Goal: Task Accomplishment & Management: Complete application form

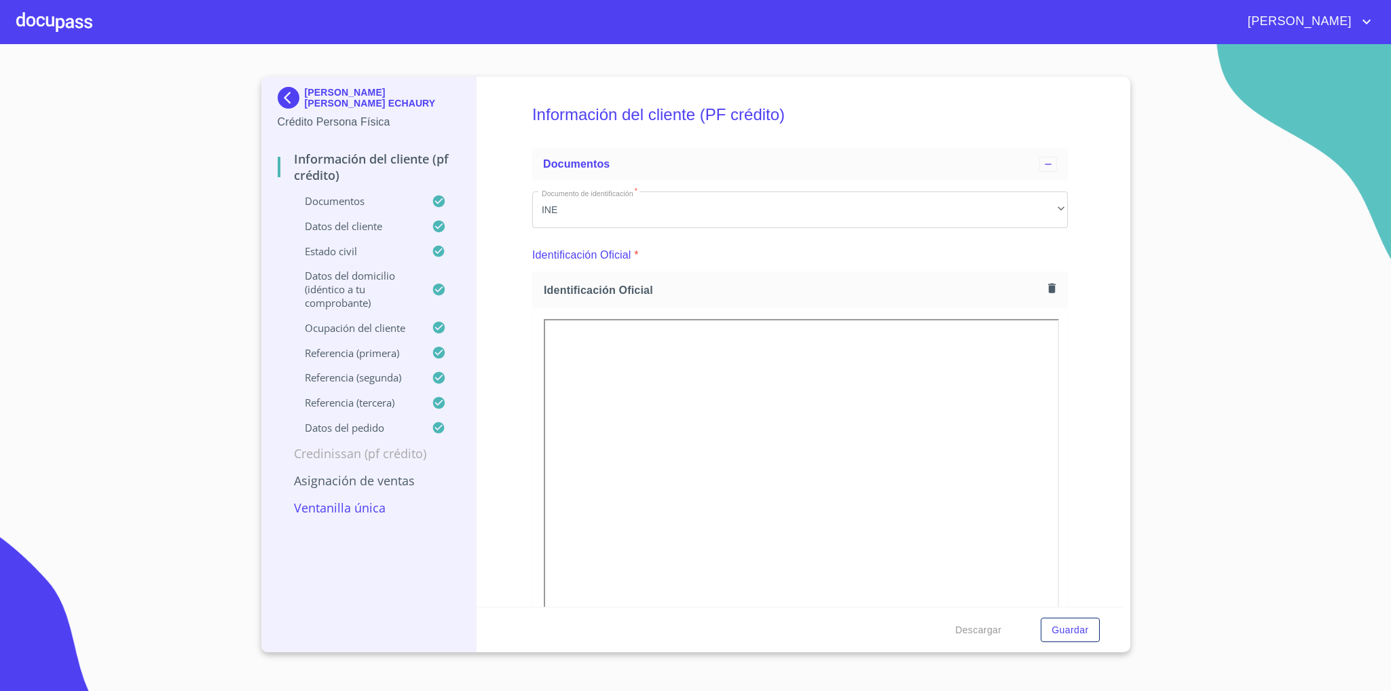
scroll to position [3773, 0]
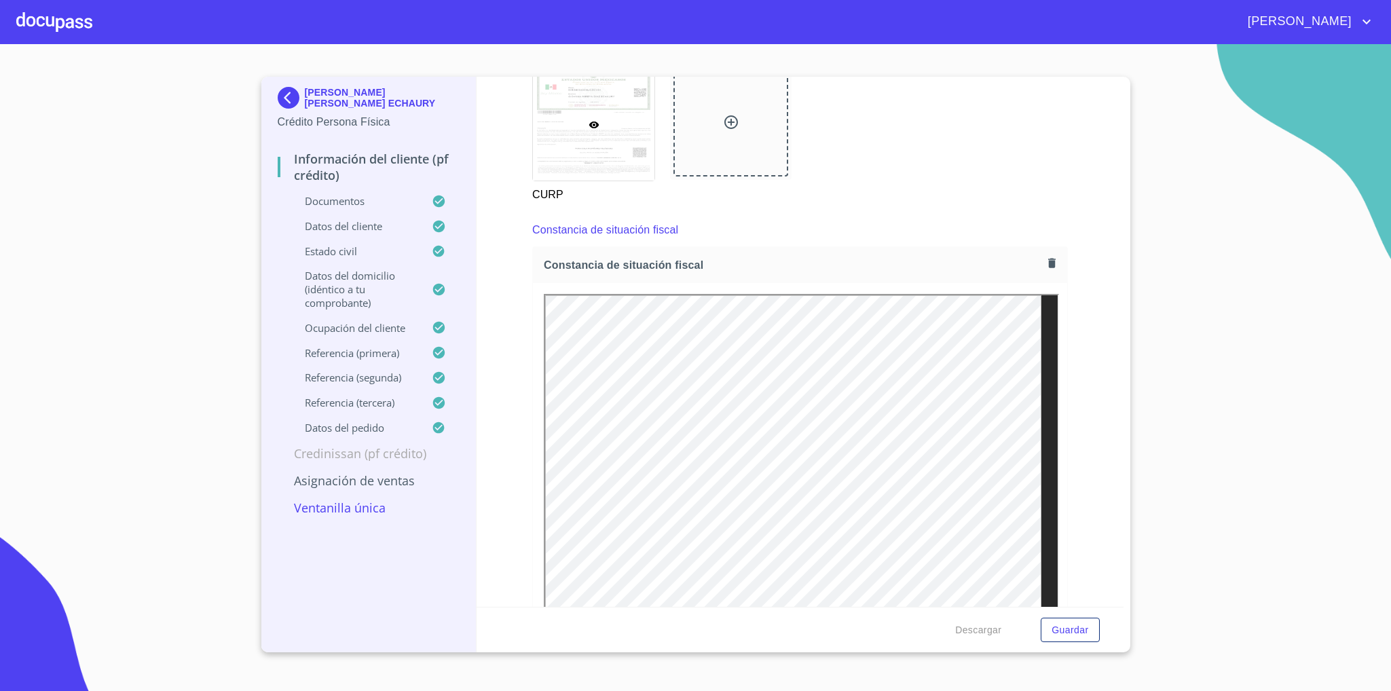
click at [952, 137] on div "CURP" at bounding box center [800, 135] width 552 height 151
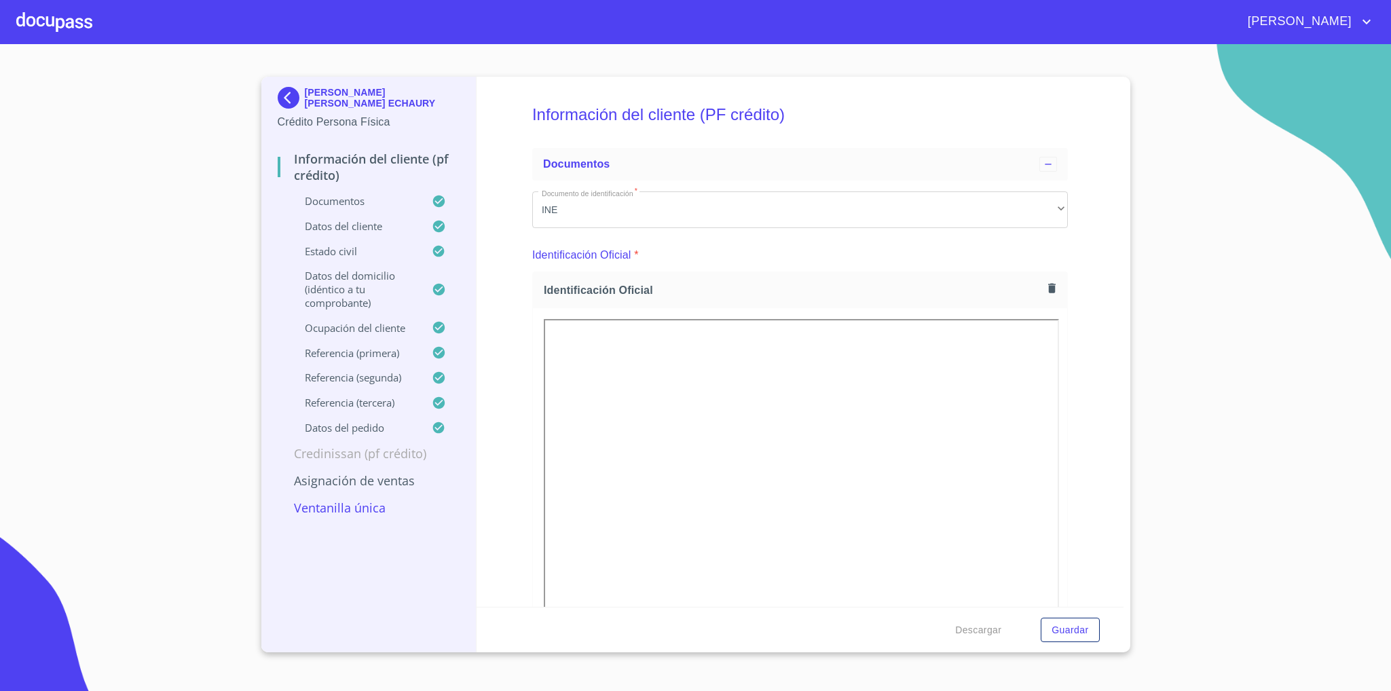
scroll to position [102, 0]
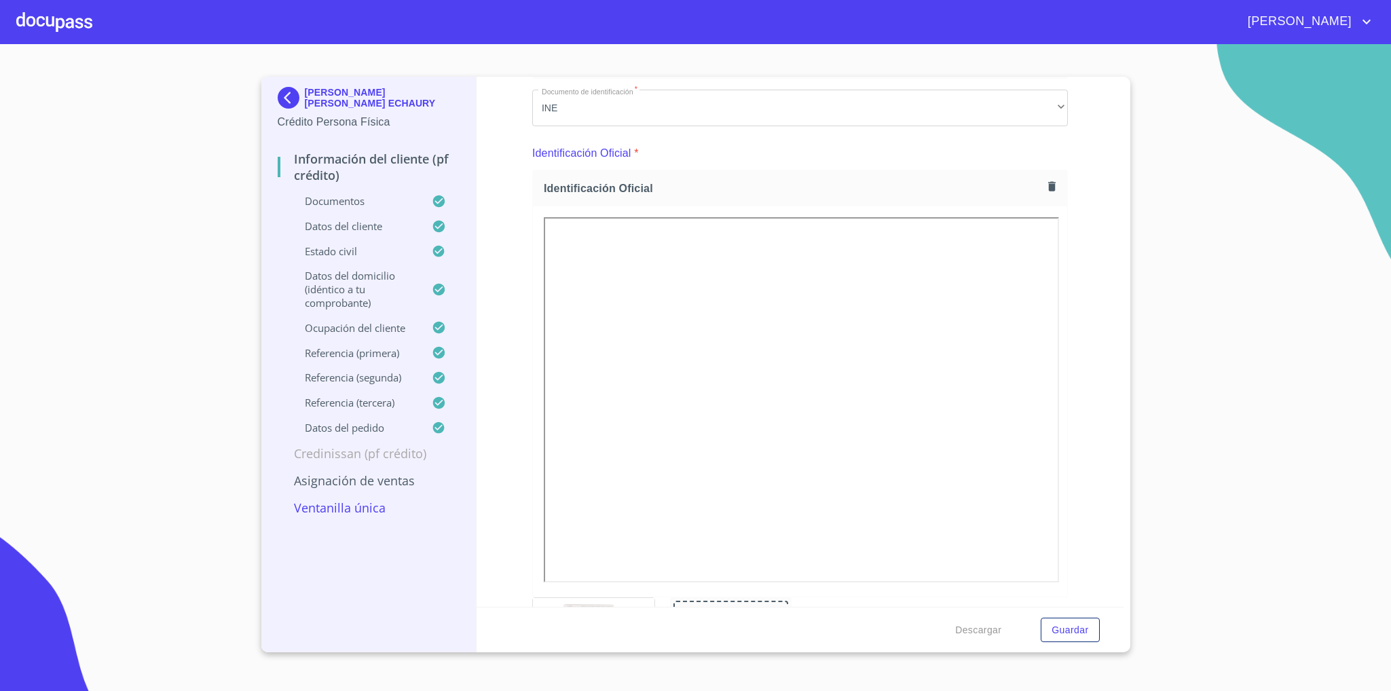
click at [276, 96] on div "[PERSON_NAME] [PERSON_NAME] ECHAURY Crédito Persona Física Información del clie…" at bounding box center [369, 365] width 216 height 576
click at [296, 96] on img at bounding box center [291, 98] width 27 height 22
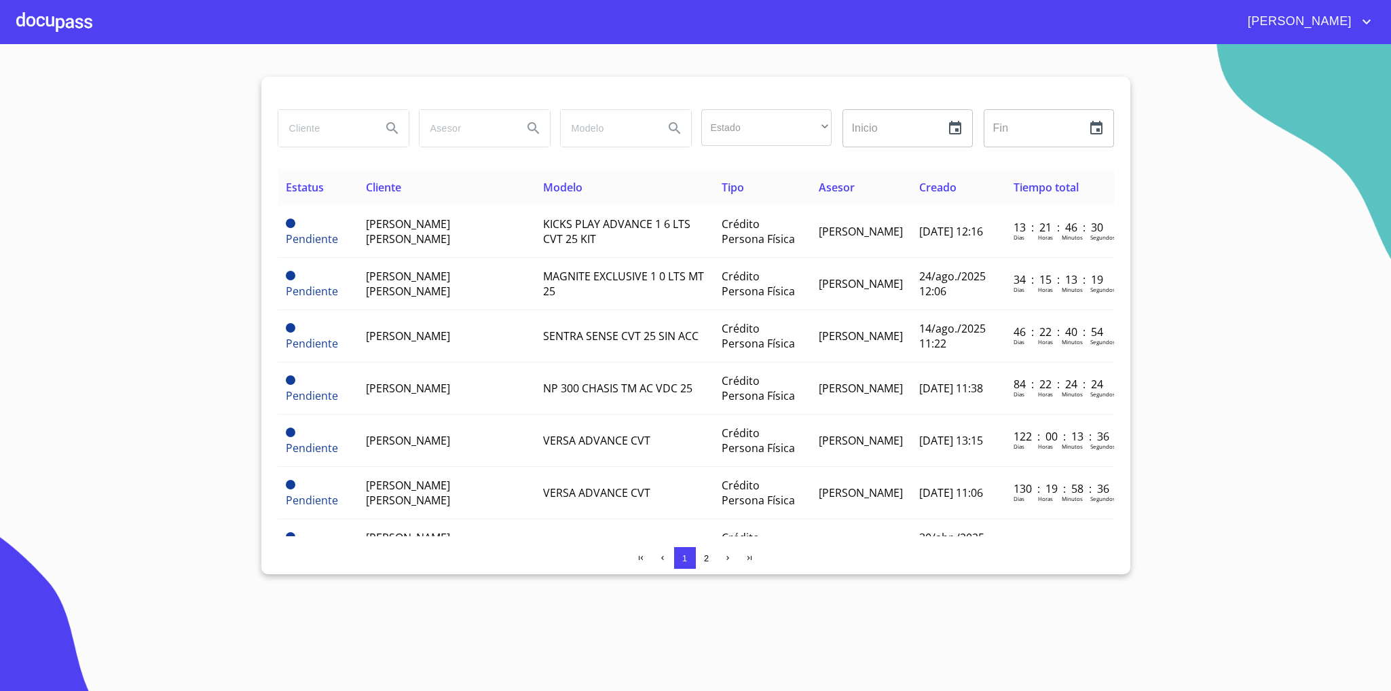
click at [332, 133] on input "search" at bounding box center [324, 128] width 92 height 37
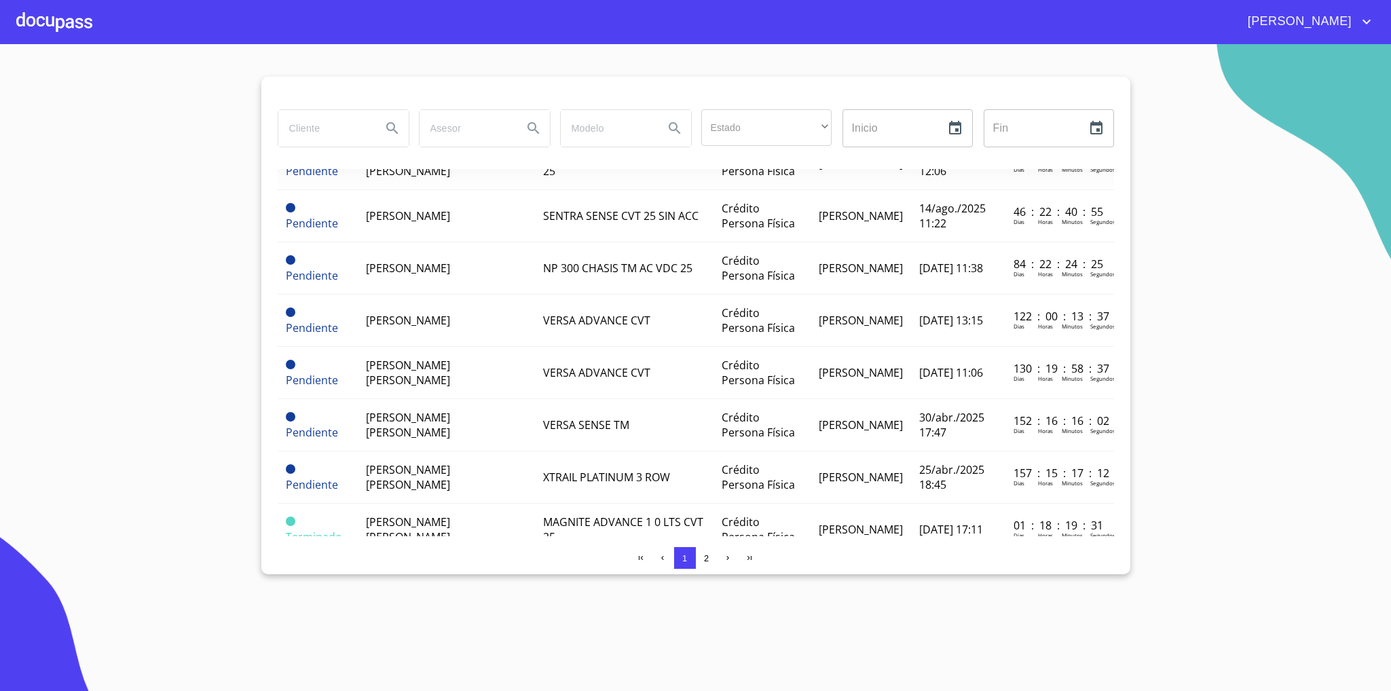
scroll to position [306, 0]
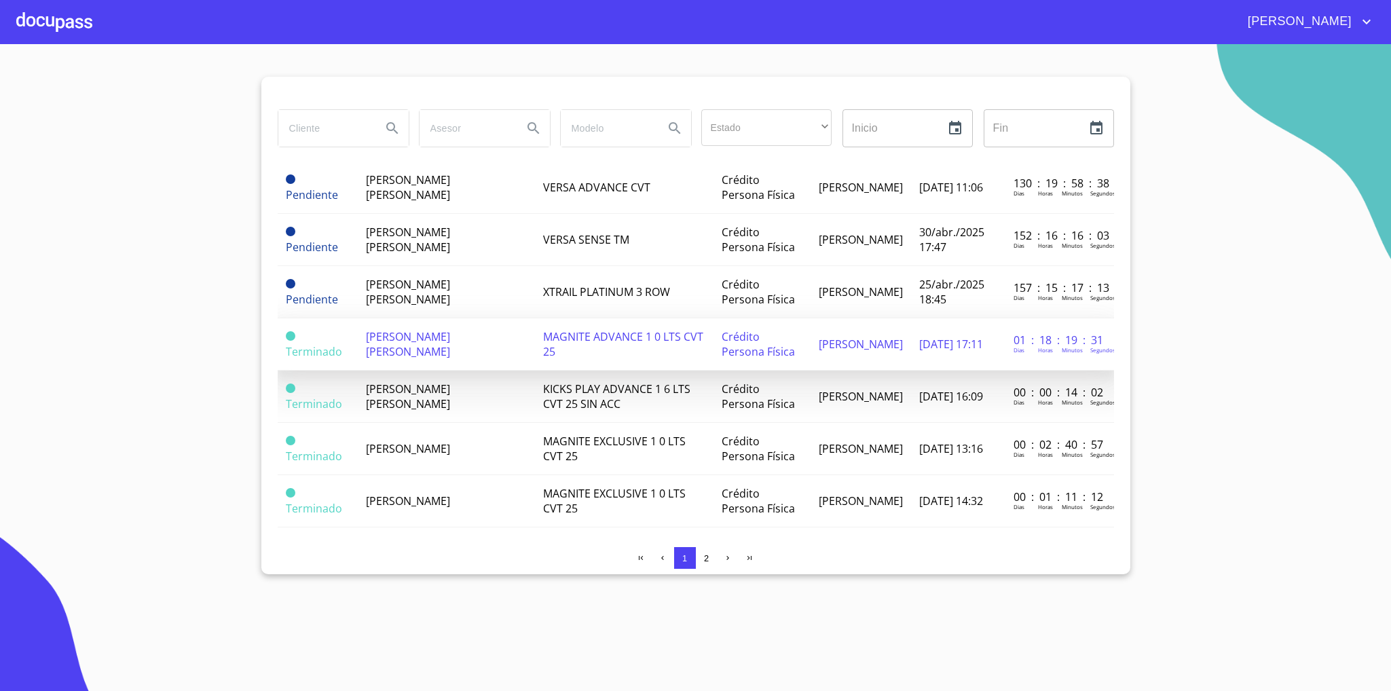
click at [492, 344] on td "[PERSON_NAME] [PERSON_NAME]" at bounding box center [446, 344] width 177 height 52
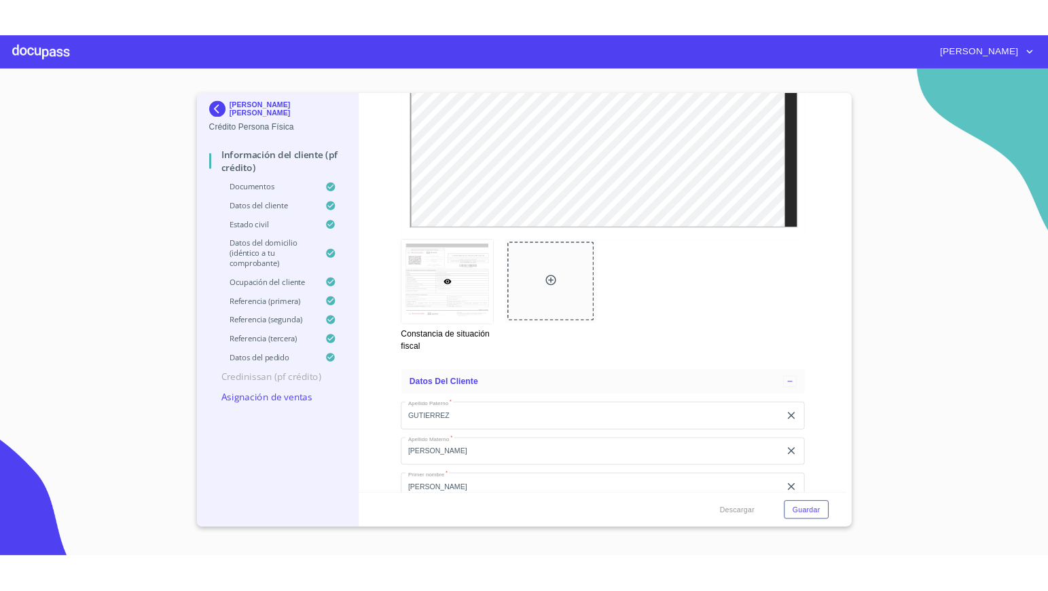
scroll to position [3769, 0]
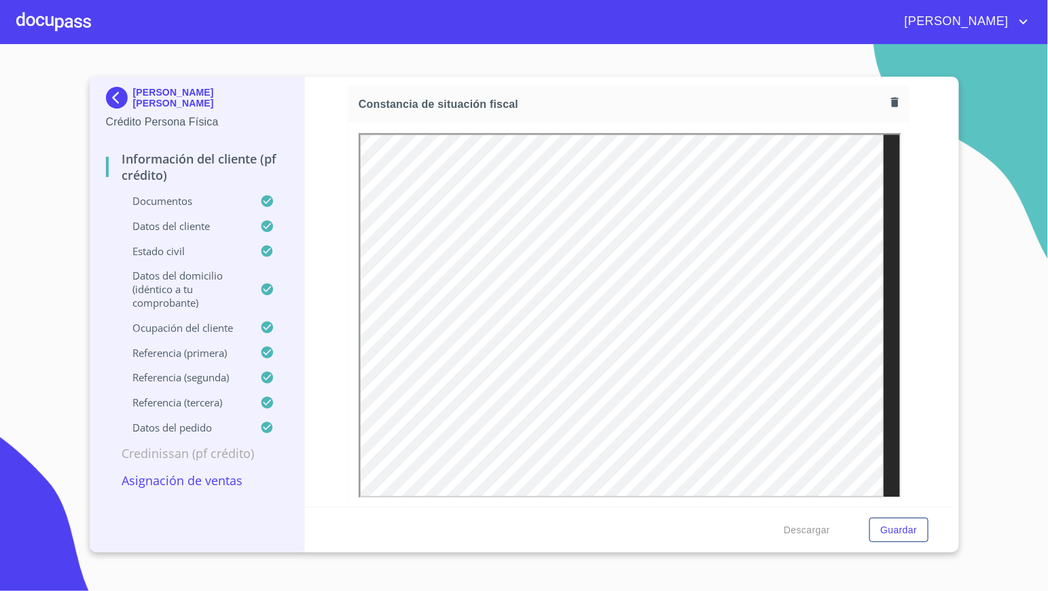
click at [238, 486] on p "Asignación de Ventas" at bounding box center [197, 481] width 183 height 16
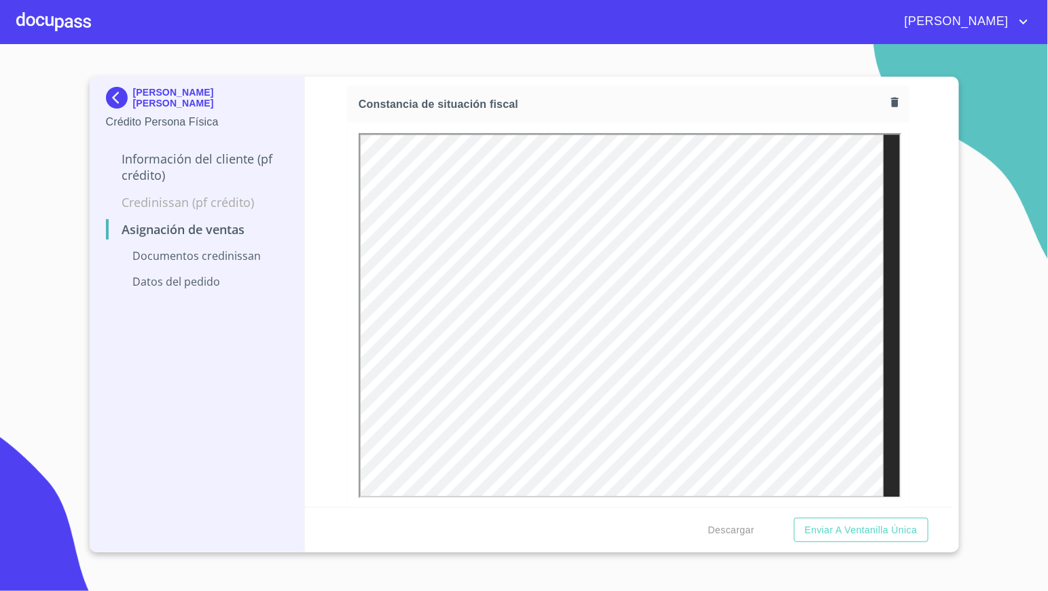
click at [200, 173] on section "[PERSON_NAME] [PERSON_NAME] Crédito Persona Física Información del cliente (PF …" at bounding box center [524, 317] width 1048 height 547
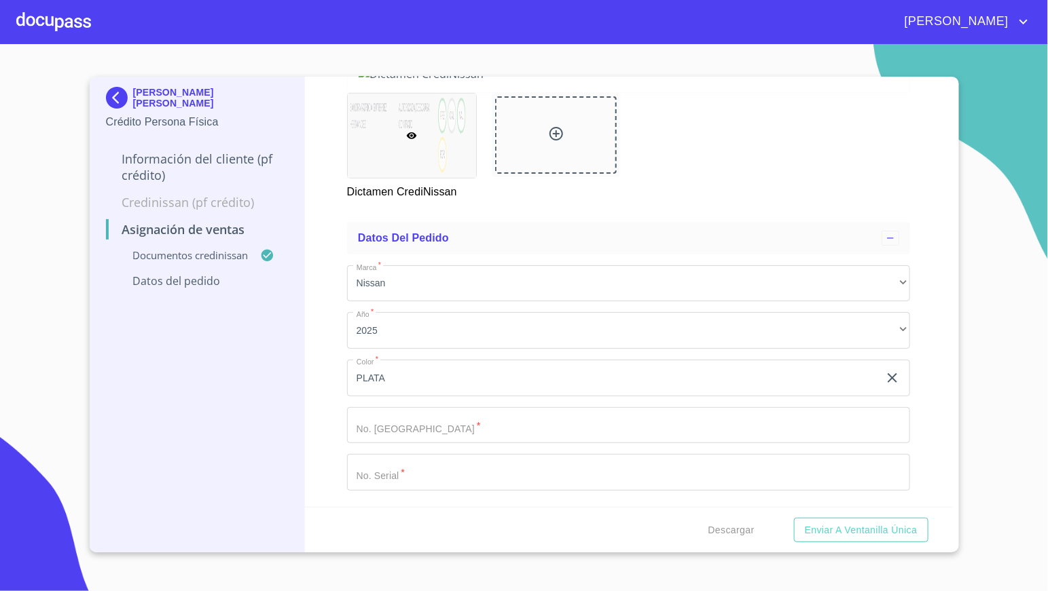
scroll to position [0, 0]
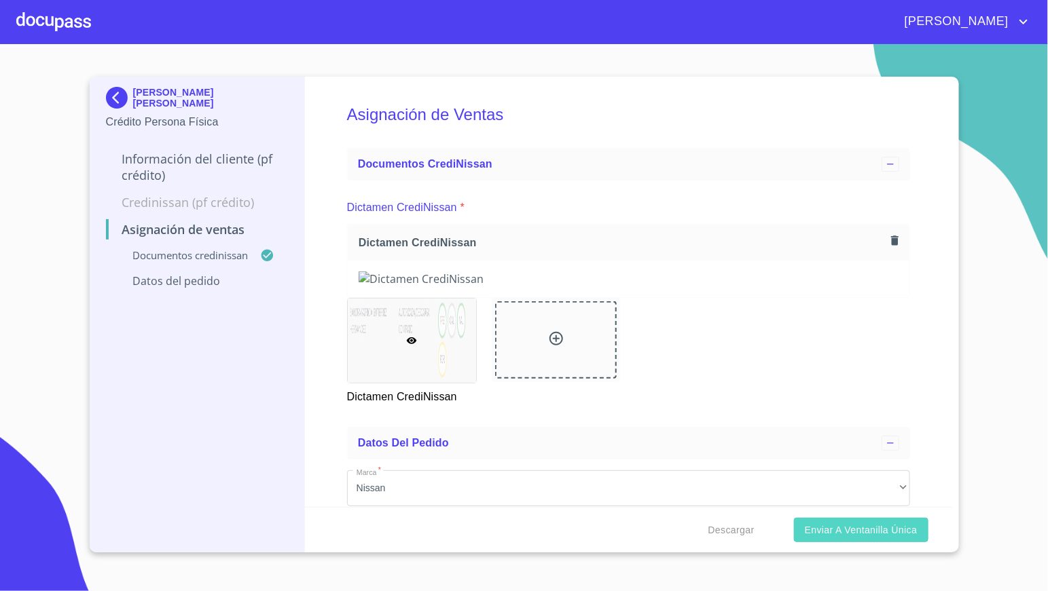
click at [842, 530] on span "Enviar a Ventanilla única" at bounding box center [861, 530] width 113 height 17
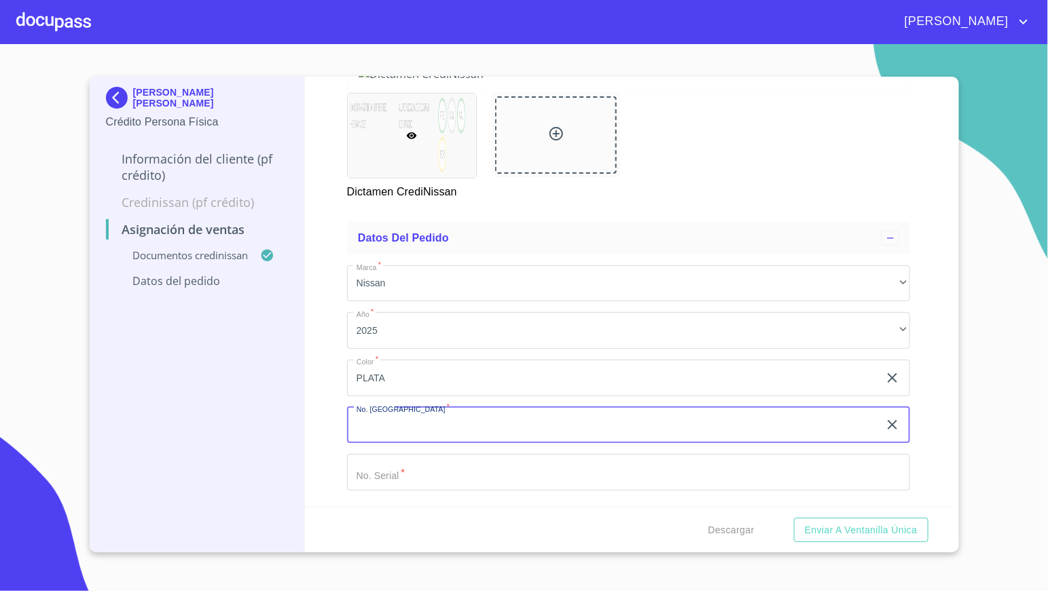
scroll to position [278, 0]
click at [504, 450] on div "Marca   * Nissan ​ Año   * 2025 ​ Color   * PLATA ​ No. Pedido   * ​ No. Serial…" at bounding box center [628, 378] width 563 height 247
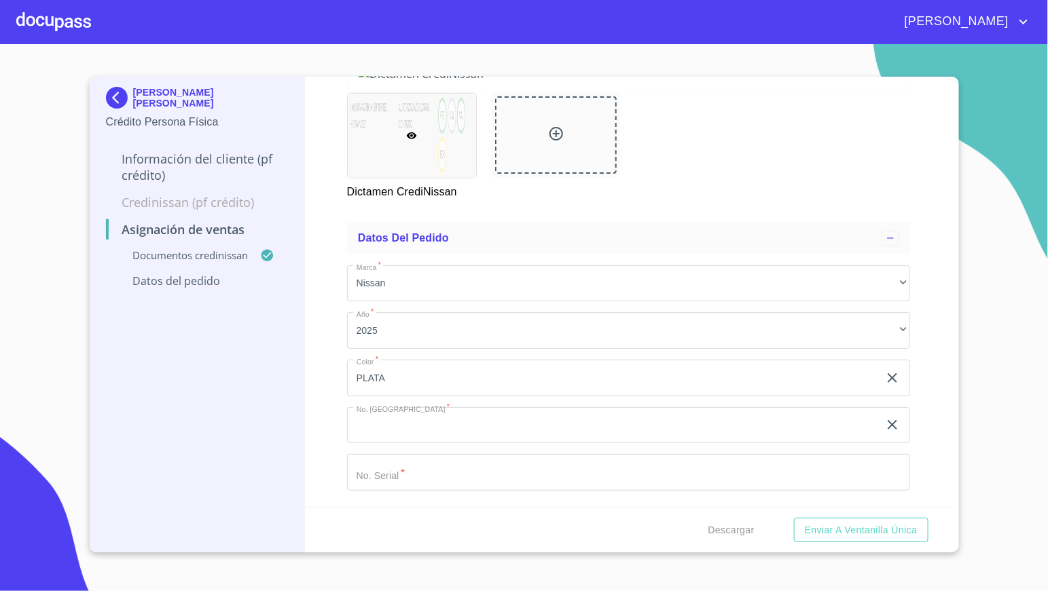
click at [515, 469] on input "Marca   *" at bounding box center [628, 472] width 563 height 37
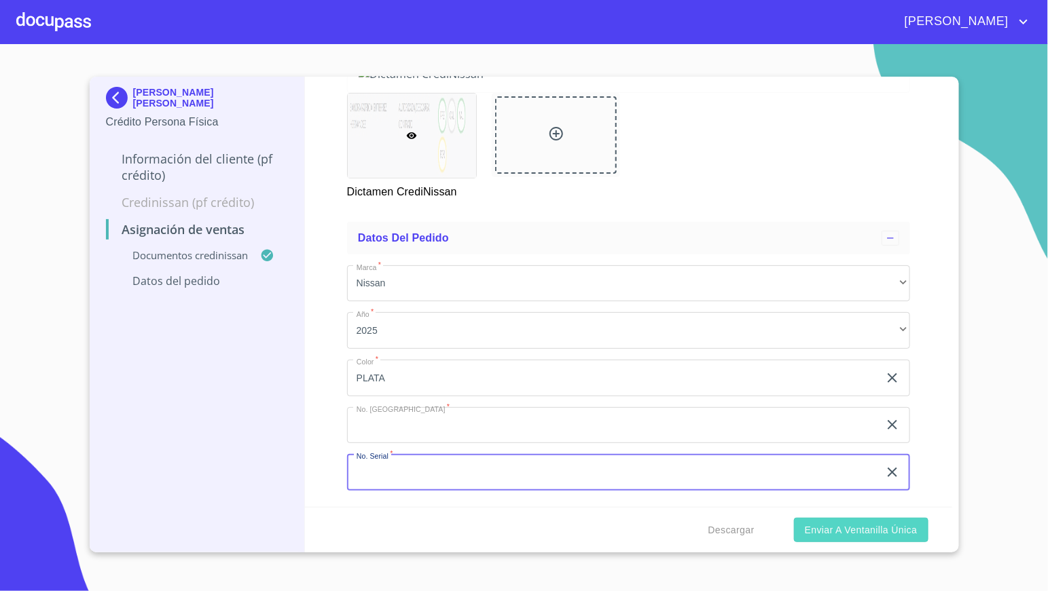
click at [890, 538] on button "Enviar a Ventanilla única" at bounding box center [861, 530] width 134 height 25
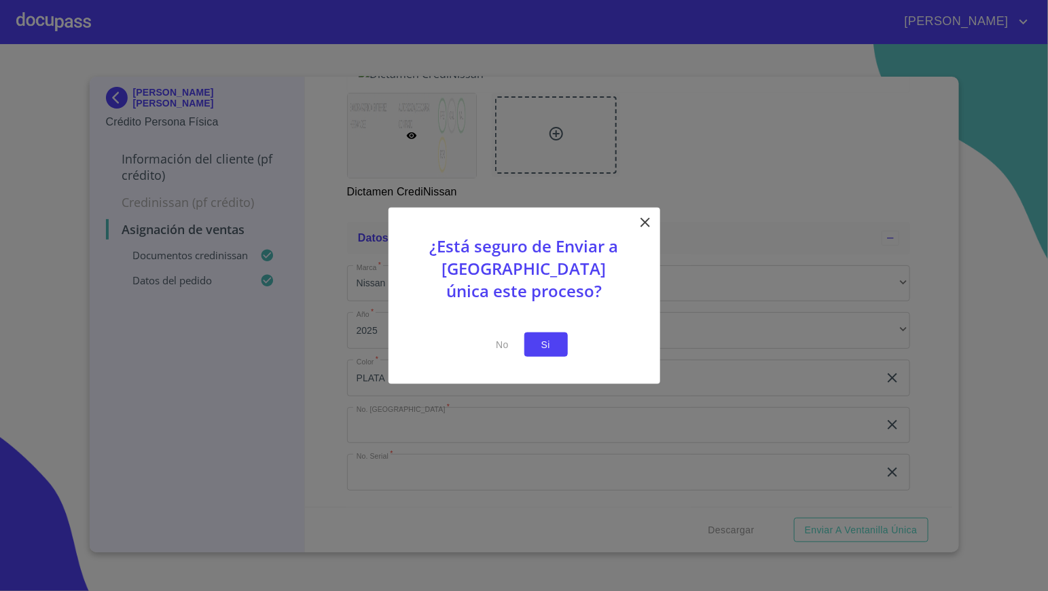
click at [546, 350] on span "Si" at bounding box center [546, 344] width 22 height 17
